Goal: Register for event/course

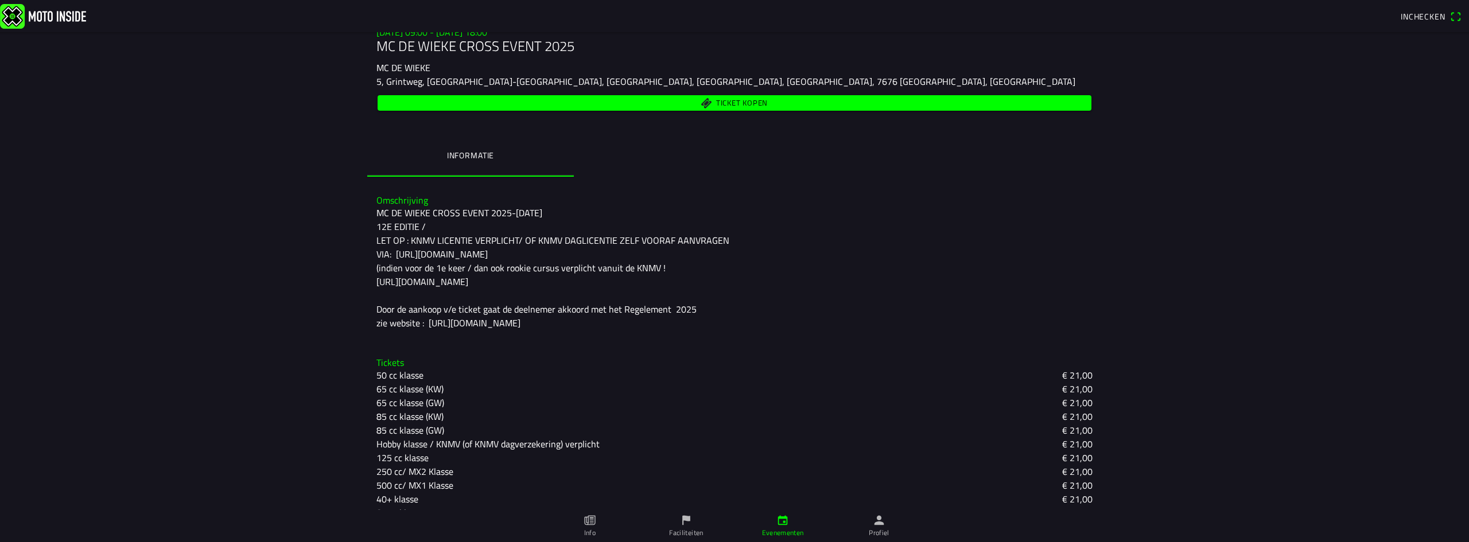
scroll to position [210, 0]
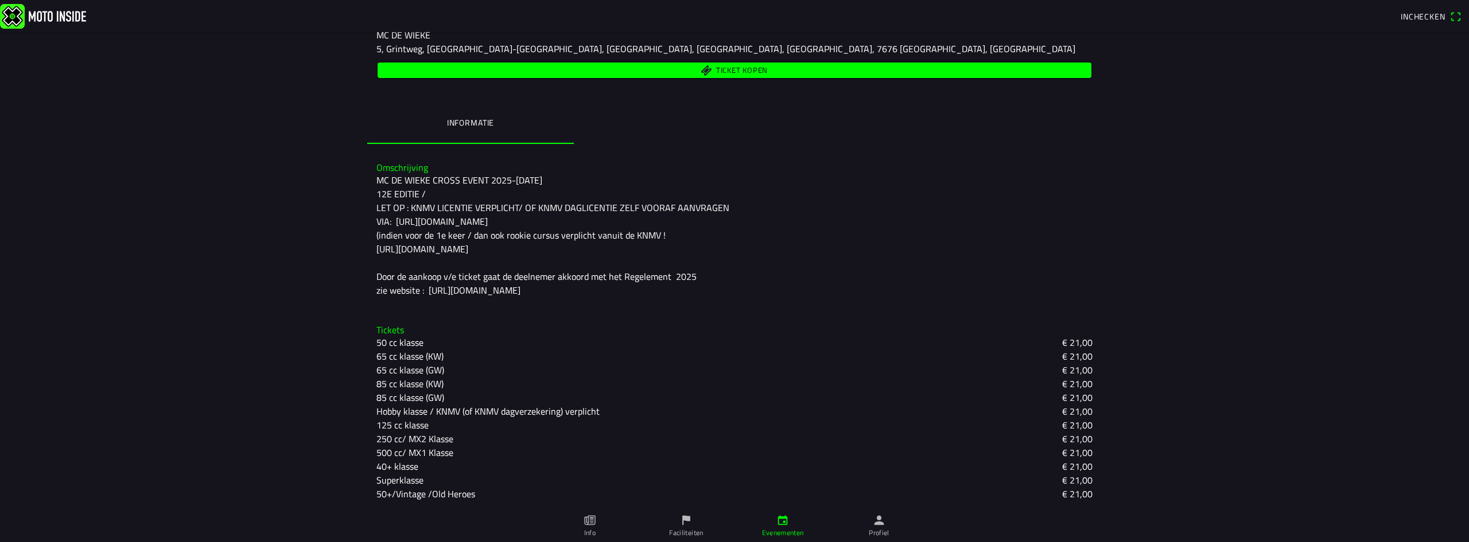
click at [0, 0] on slot "40+ klasse" at bounding box center [0, 0] width 0 height 0
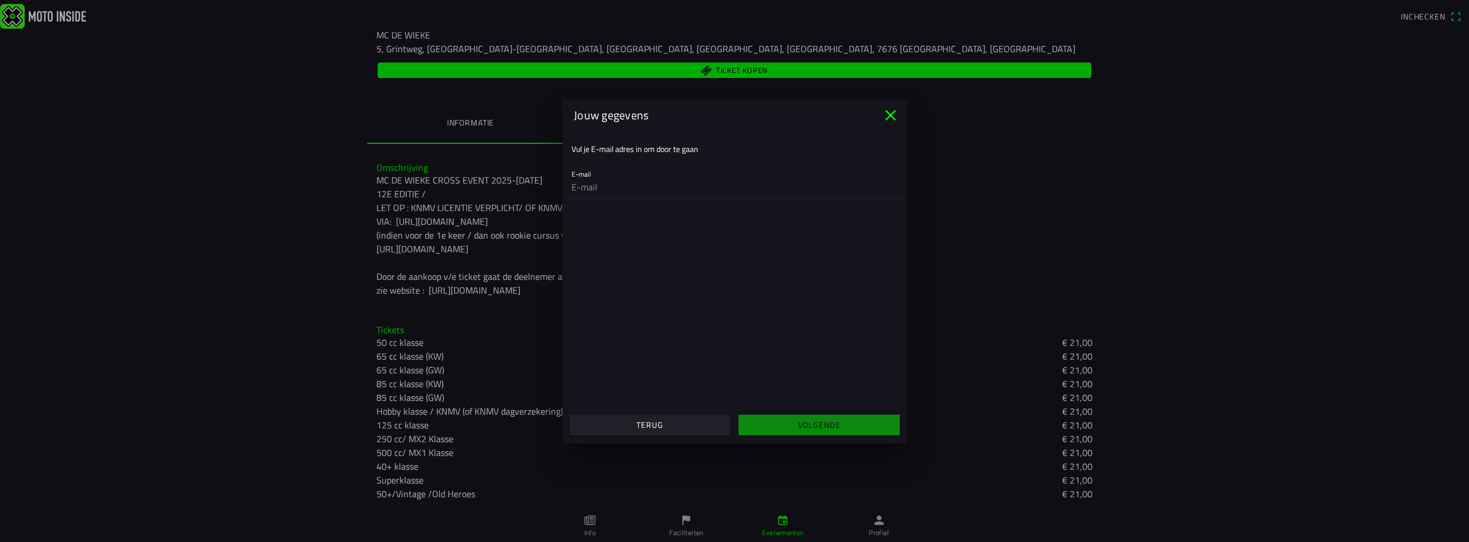
click at [0, 0] on slot "Terug" at bounding box center [0, 0] width 0 height 0
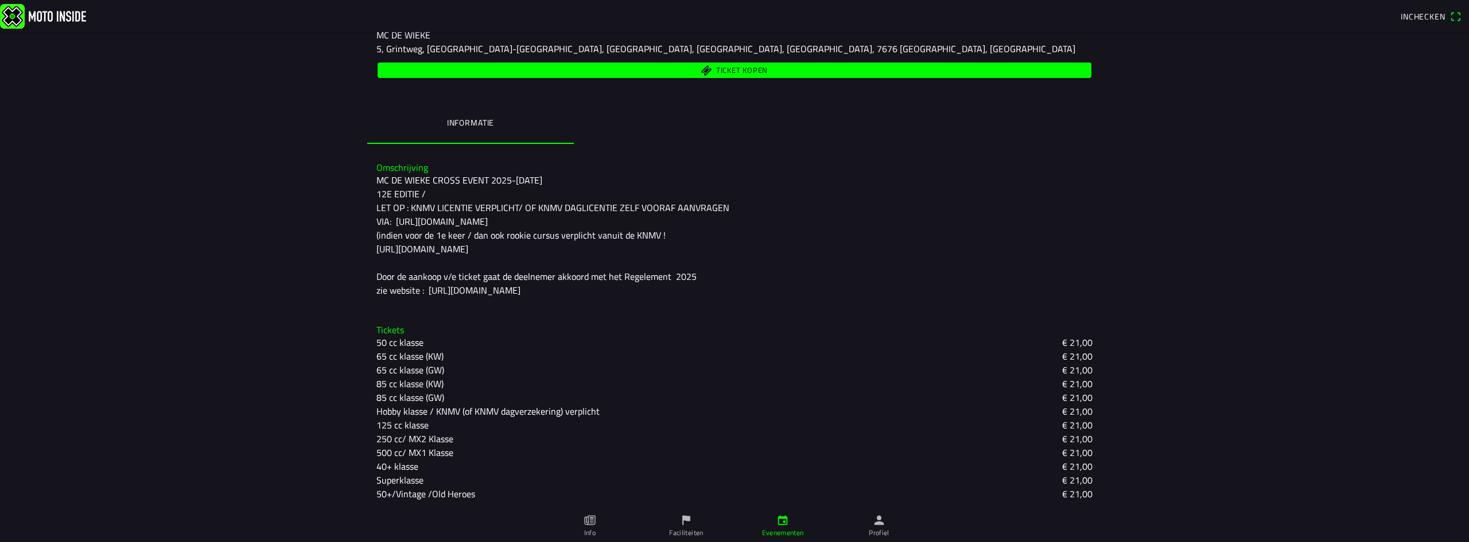
click at [681, 525] on icon "flag" at bounding box center [686, 520] width 13 height 13
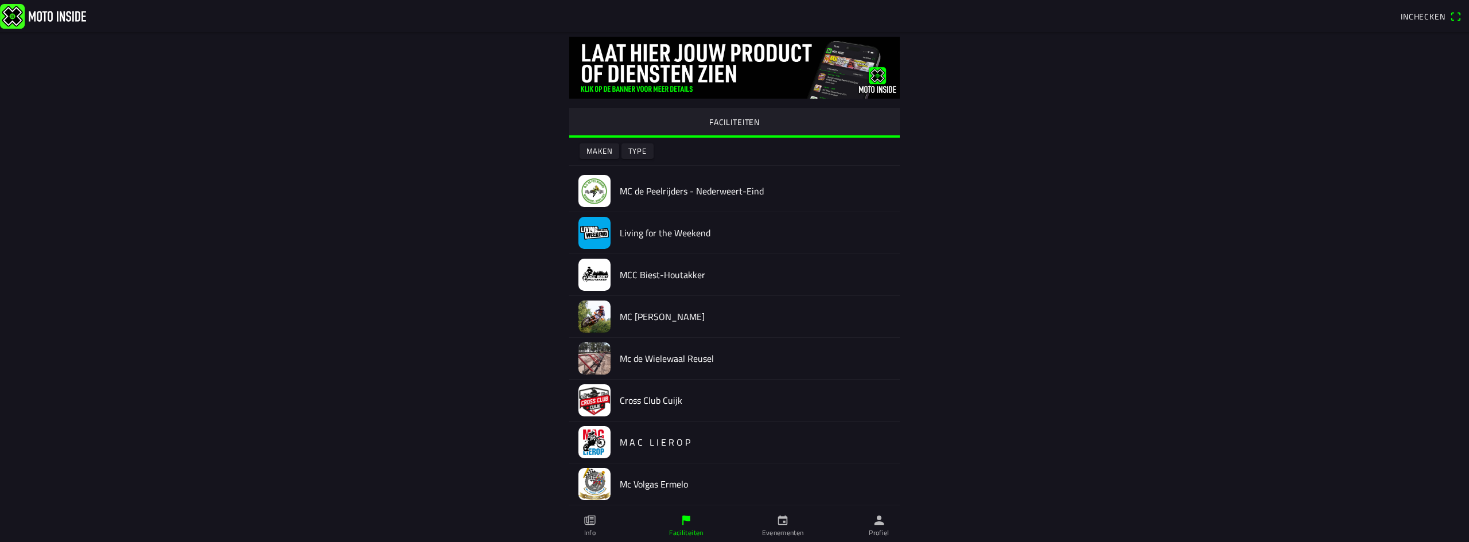
click at [780, 522] on icon "calendar" at bounding box center [783, 520] width 13 height 13
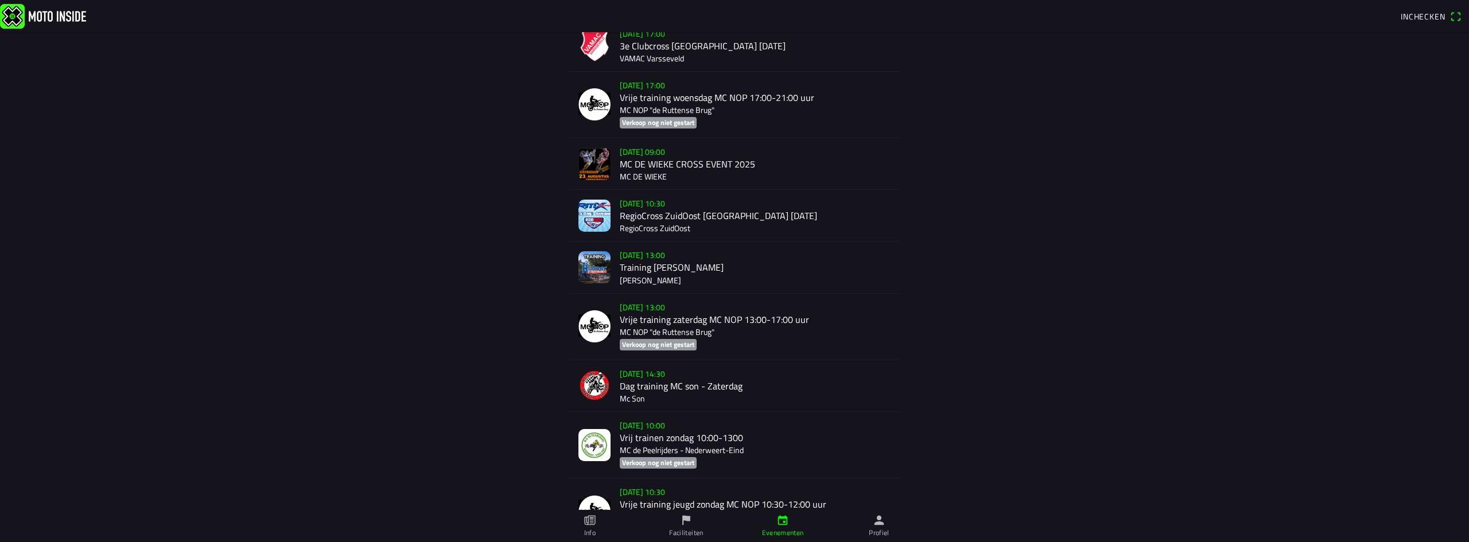
scroll to position [574, 0]
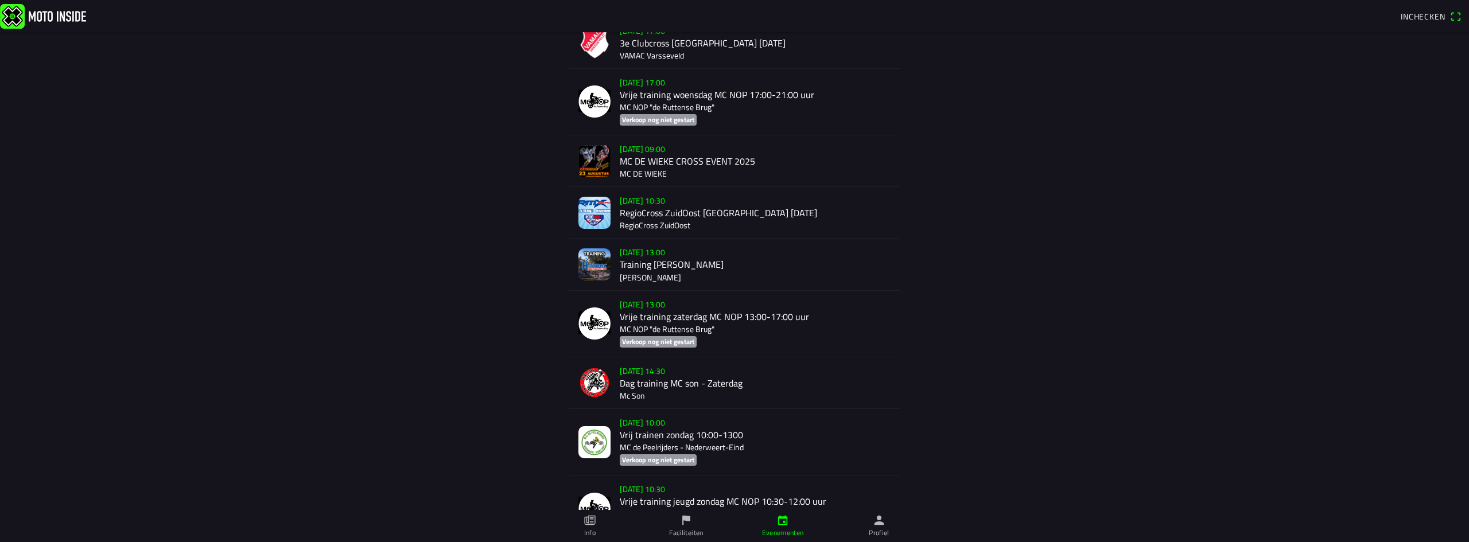
click at [640, 171] on div "[DATE] 09:00 MC DE WIEKE CROSS EVENT 2025 MC DE WIEKE" at bounding box center [755, 160] width 271 height 51
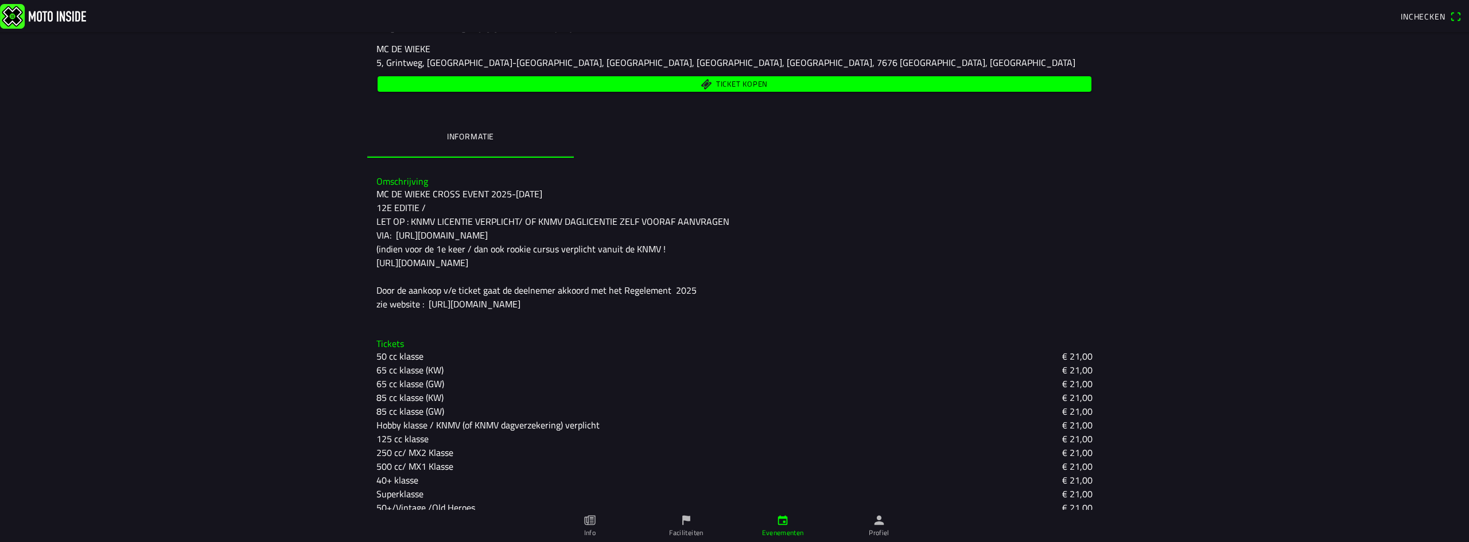
scroll to position [210, 0]
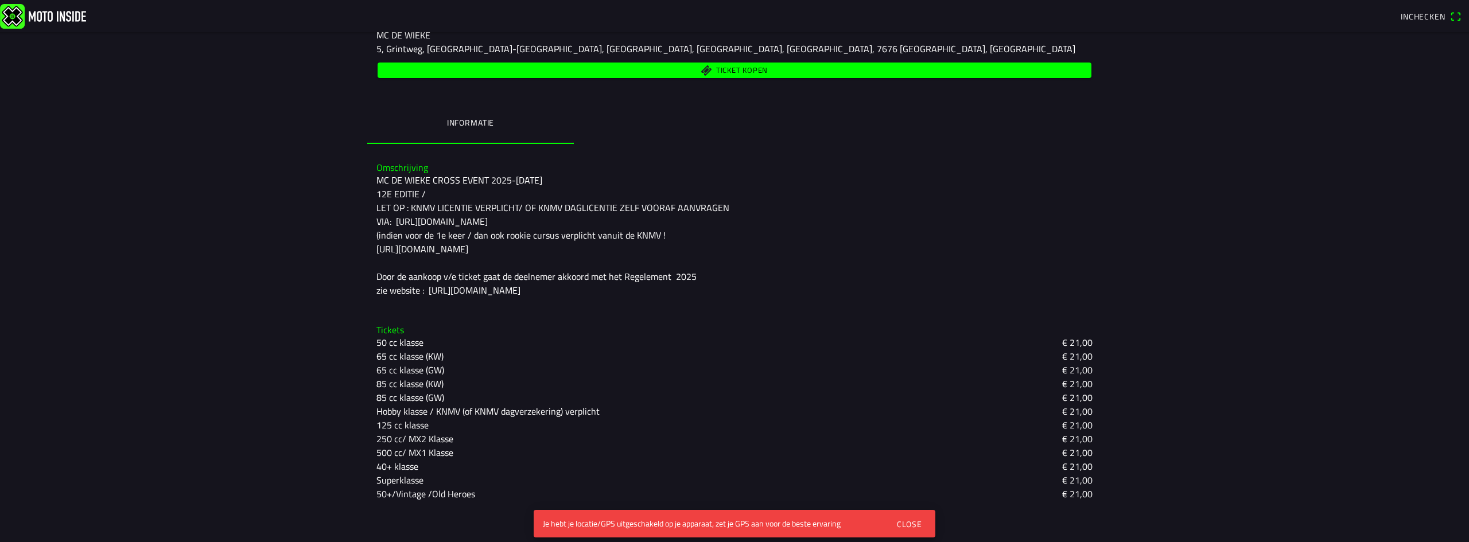
click at [913, 524] on div "Close" at bounding box center [909, 524] width 25 height 12
